Goal: Find specific page/section: Find specific page/section

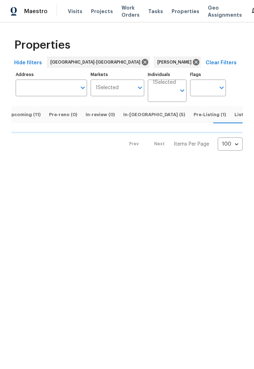
scroll to position [0, 8]
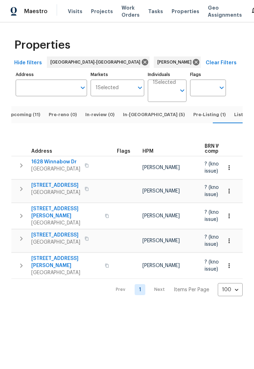
click at [234, 119] on span "Listed (4)" at bounding box center [245, 115] width 23 height 8
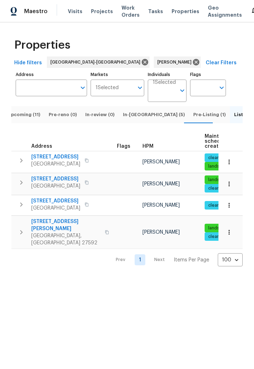
click at [193, 119] on span "Pre-Listing (1)" at bounding box center [209, 115] width 32 height 8
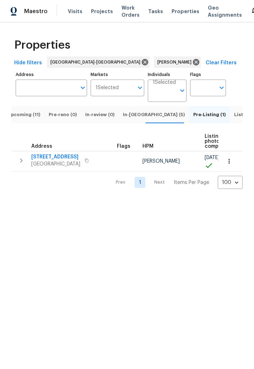
click at [133, 119] on span "In-[GEOGRAPHIC_DATA] (5)" at bounding box center [154, 115] width 62 height 8
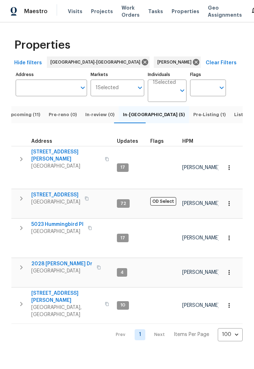
click at [35, 119] on span "Upcoming (11)" at bounding box center [23, 115] width 33 height 8
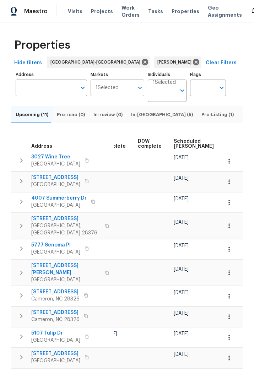
scroll to position [0, 179]
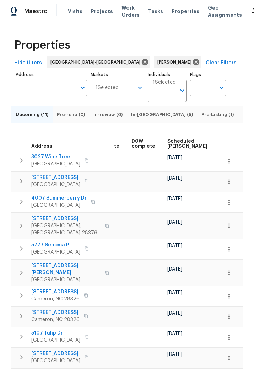
click at [174, 149] on span "Scheduled [PERSON_NAME]" at bounding box center [187, 144] width 40 height 10
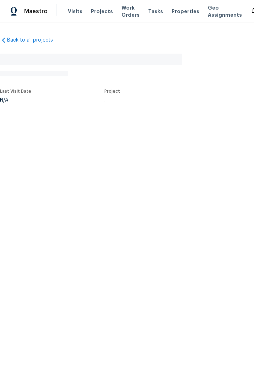
click at [116, 101] on div "..." at bounding box center [172, 100] width 136 height 5
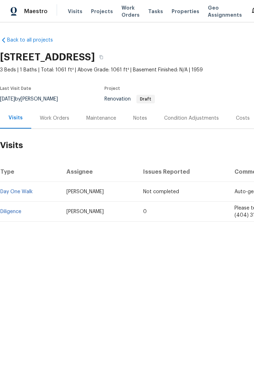
click at [118, 101] on span "Renovation Draft" at bounding box center [129, 99] width 50 height 5
click at [140, 118] on div "Notes" at bounding box center [140, 118] width 14 height 7
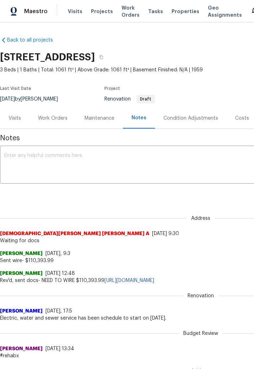
click at [52, 117] on div "Work Orders" at bounding box center [52, 118] width 29 height 7
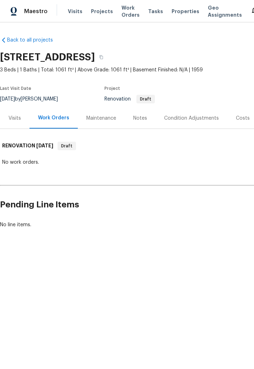
click at [140, 119] on div "Notes" at bounding box center [140, 118] width 14 height 7
